Goal: Find specific page/section: Find specific page/section

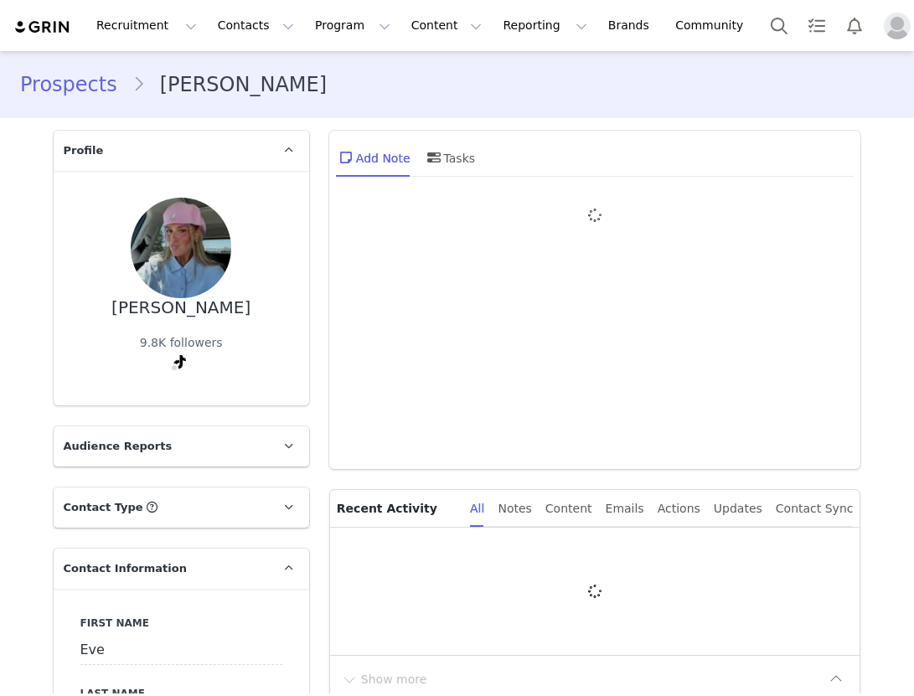
type input "+1 ([GEOGRAPHIC_DATA])"
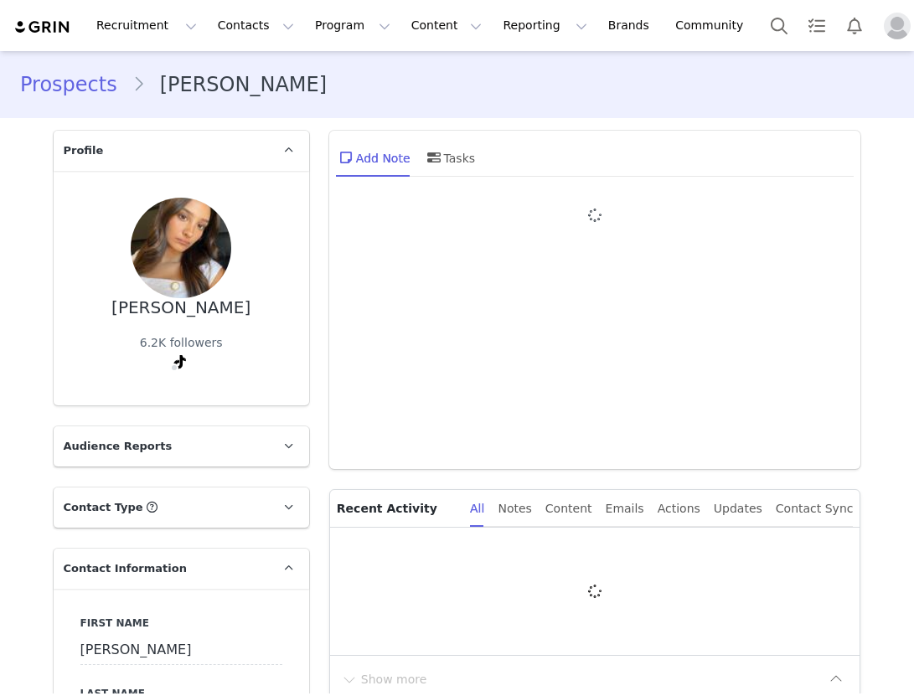
type input "+1 ([GEOGRAPHIC_DATA])"
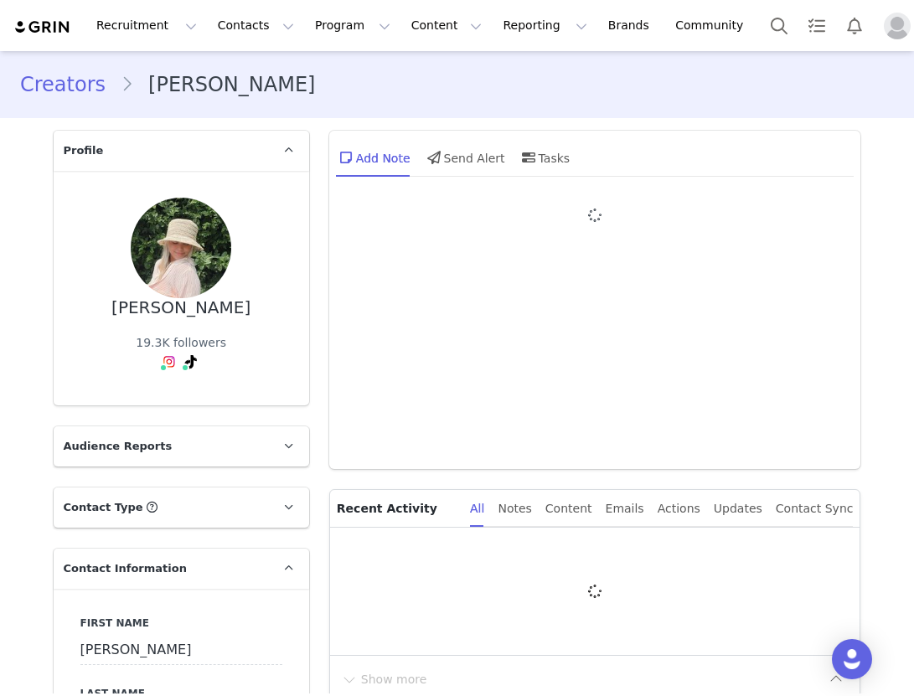
type input "+1 ([GEOGRAPHIC_DATA])"
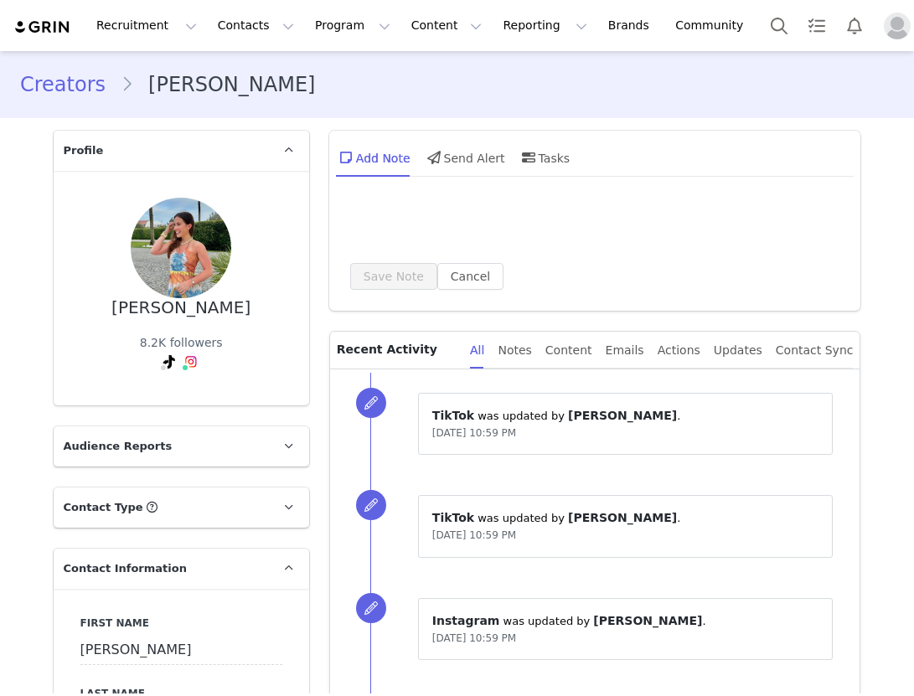
type input "+1 ([GEOGRAPHIC_DATA])"
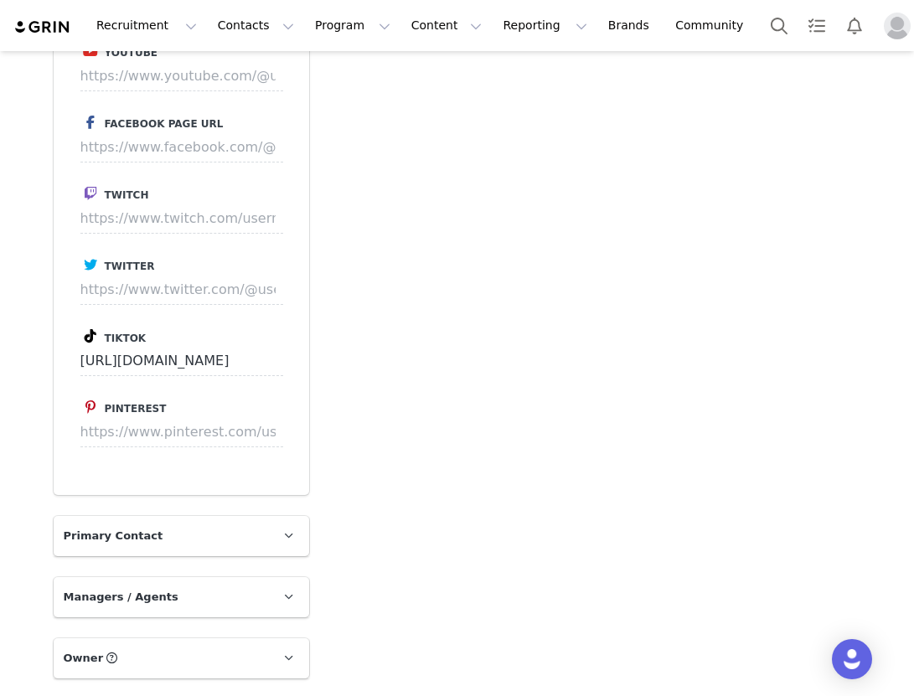
scroll to position [2577, 0]
click at [203, 347] on input "https://www.tiktok.com/@danagrace718" at bounding box center [181, 362] width 203 height 30
click at [241, 347] on input "https://www.tiktok.com/@danagrace718" at bounding box center [181, 362] width 203 height 30
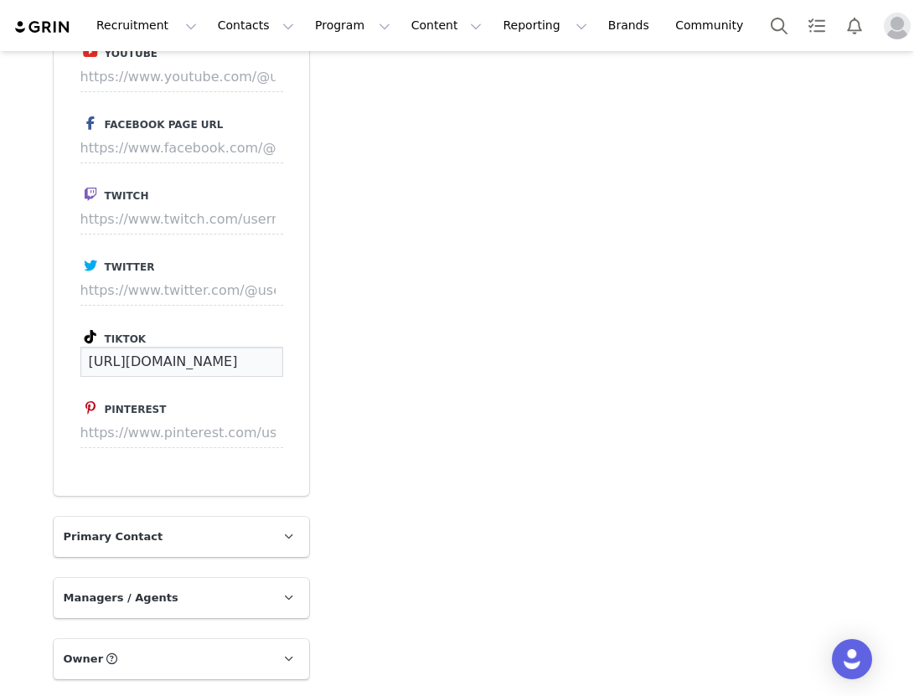
click at [209, 347] on input "https://www.tiktok.com/@danagrace718" at bounding box center [181, 362] width 203 height 30
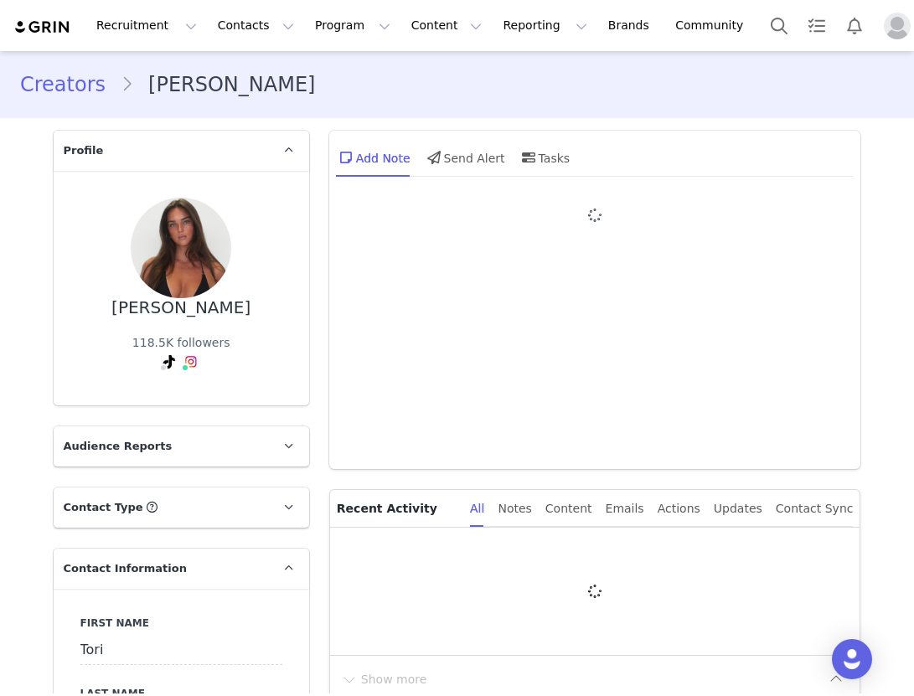
type input "+1 ([GEOGRAPHIC_DATA])"
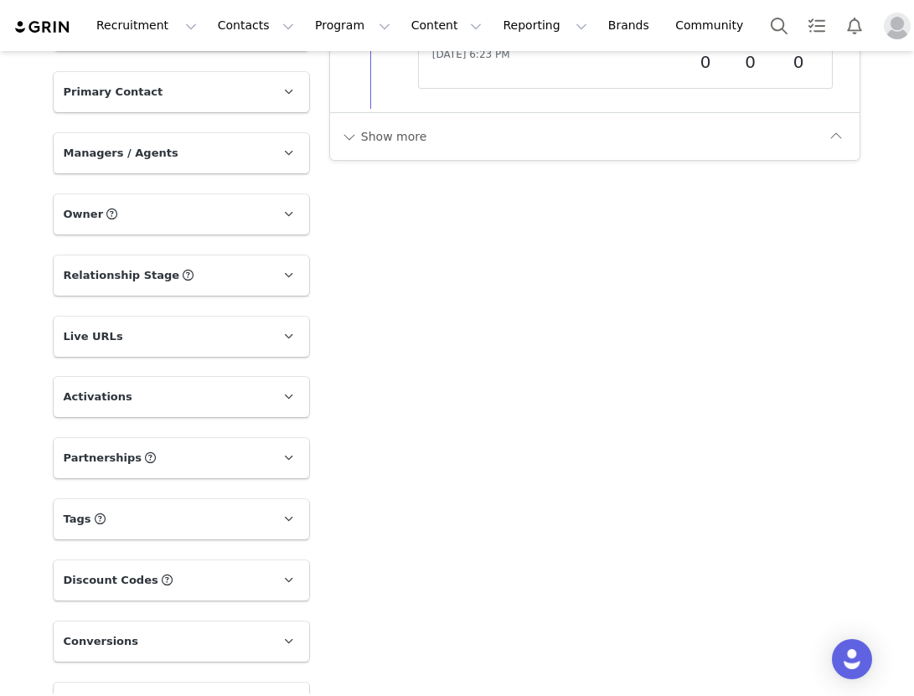
scroll to position [2901, 0]
